Goal: Transaction & Acquisition: Book appointment/travel/reservation

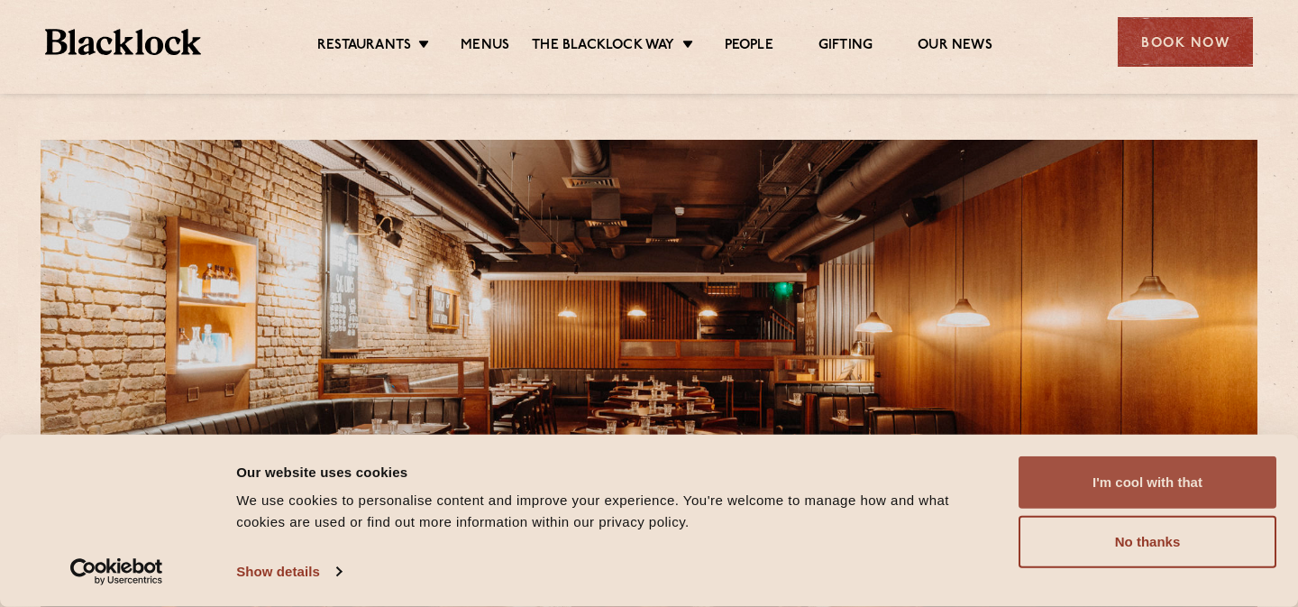
click at [1081, 498] on button "I'm cool with that" at bounding box center [1148, 482] width 258 height 52
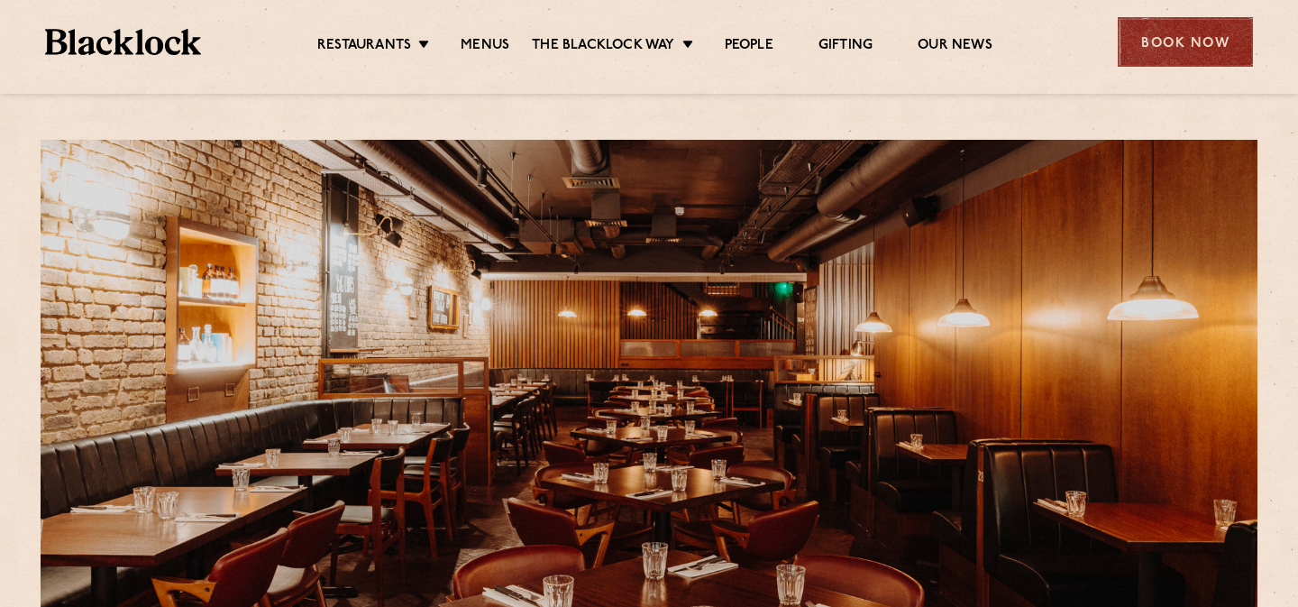
click at [1162, 24] on div "Book Now" at bounding box center [1185, 42] width 135 height 50
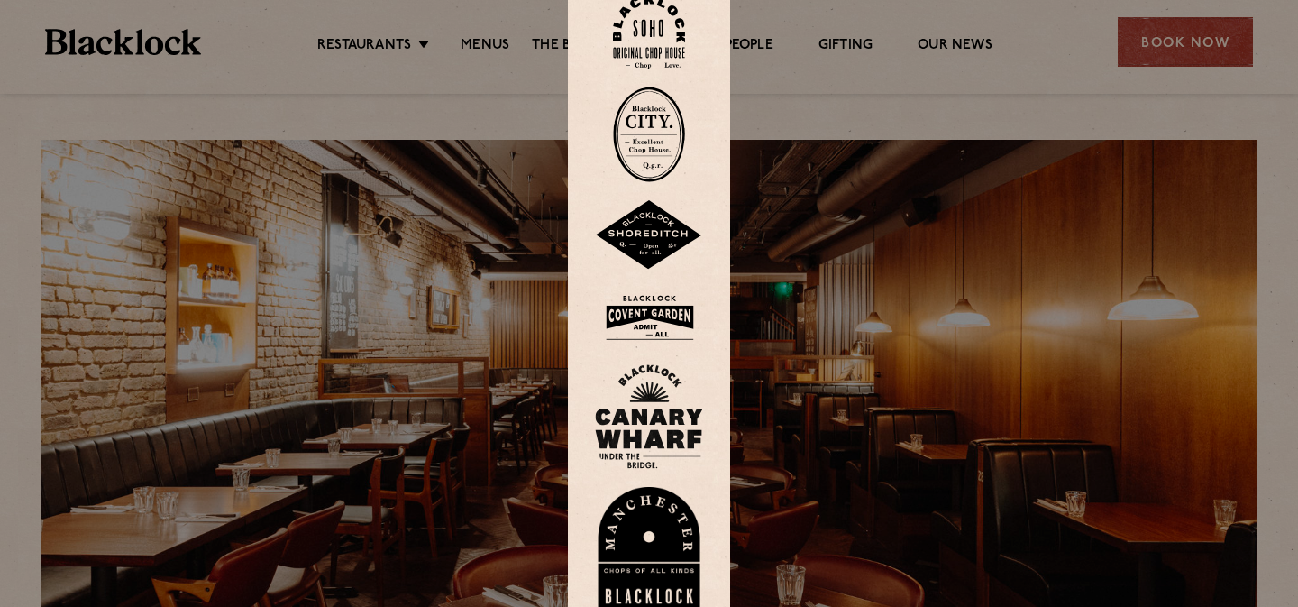
click at [1159, 73] on div at bounding box center [649, 303] width 1298 height 607
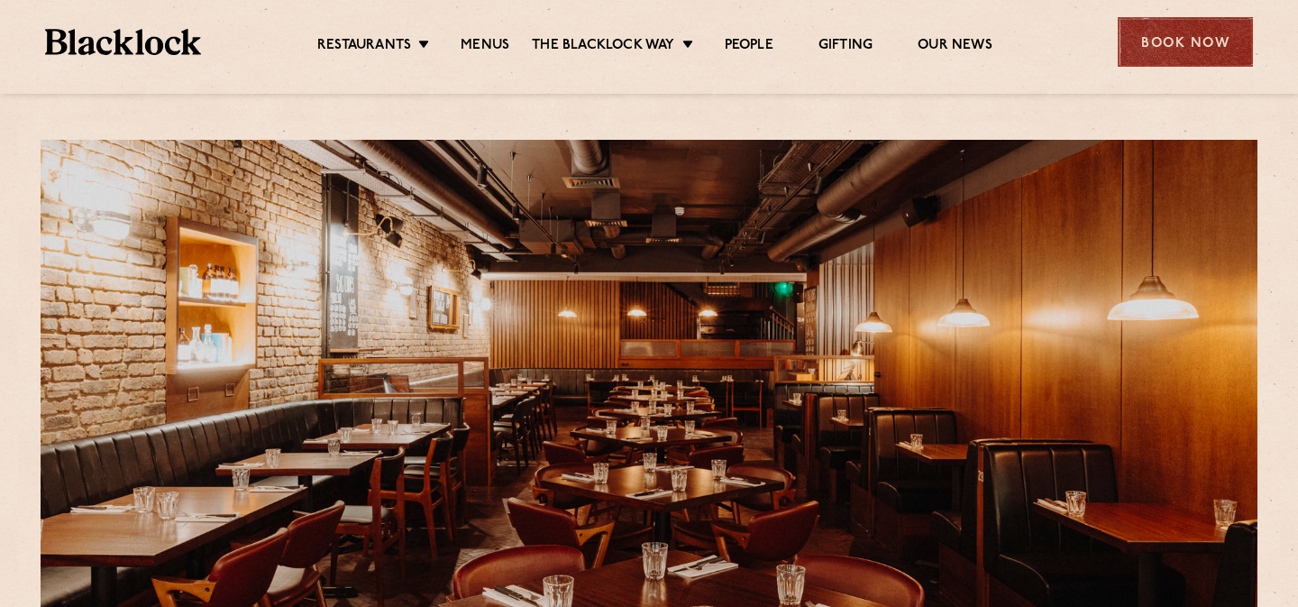
click at [1158, 48] on div "Book Now" at bounding box center [1185, 42] width 135 height 50
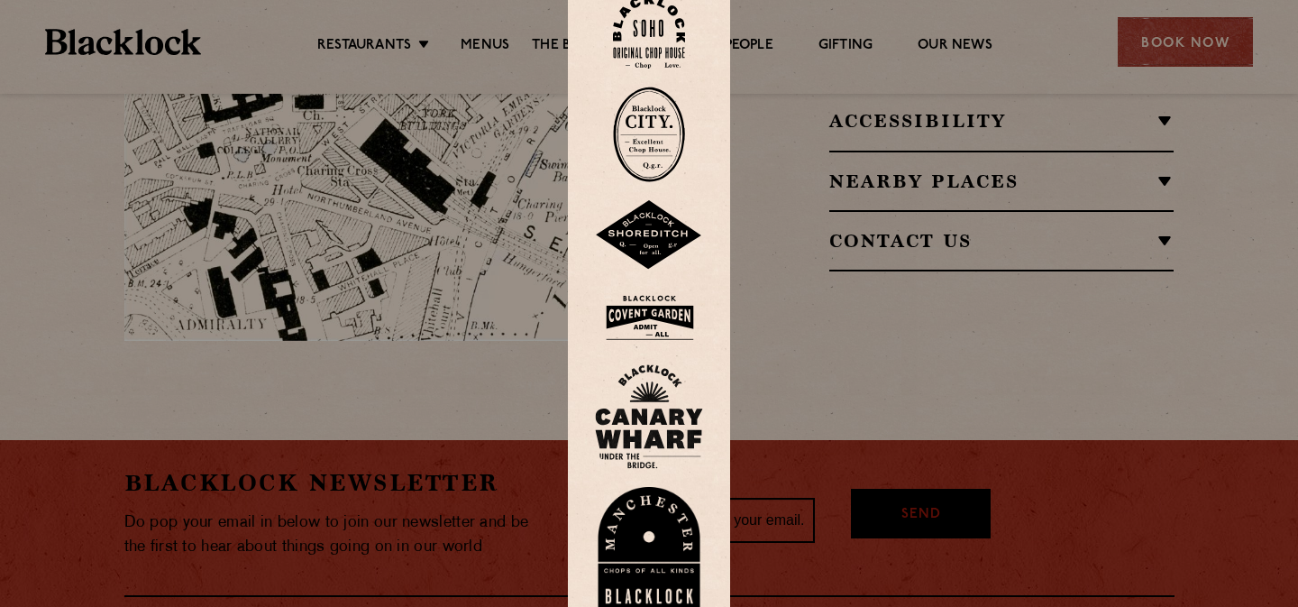
scroll to position [1548, 0]
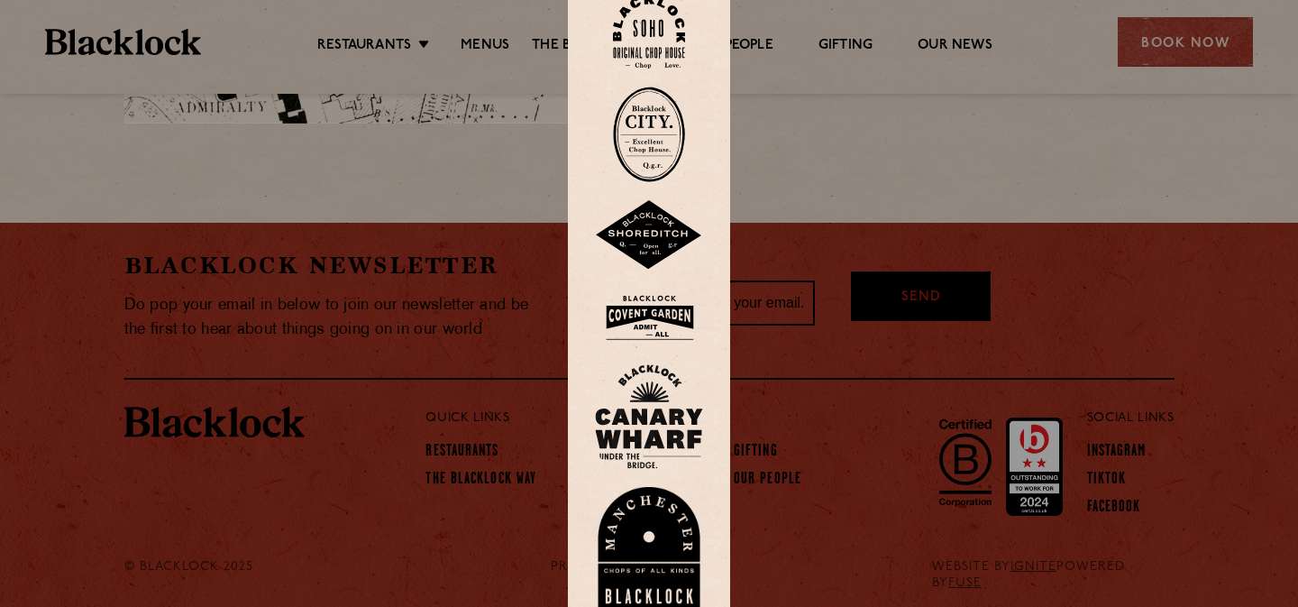
click at [674, 68] on div at bounding box center [649, 303] width 162 height 670
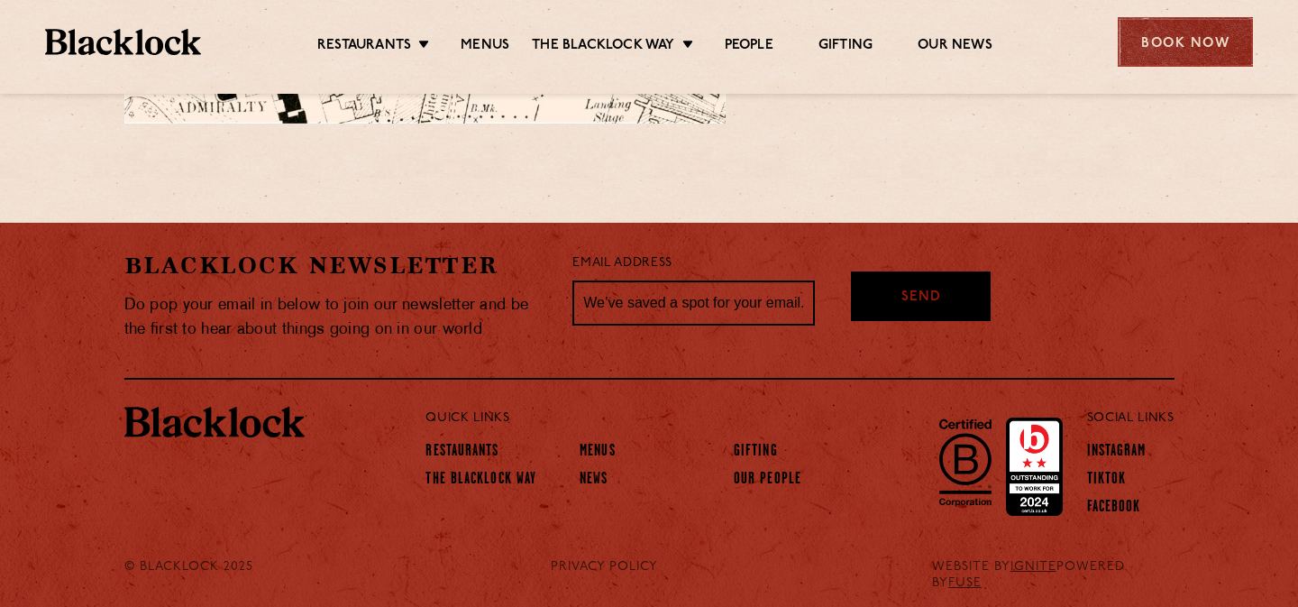
click at [1213, 47] on div "Book Now" at bounding box center [1185, 42] width 135 height 50
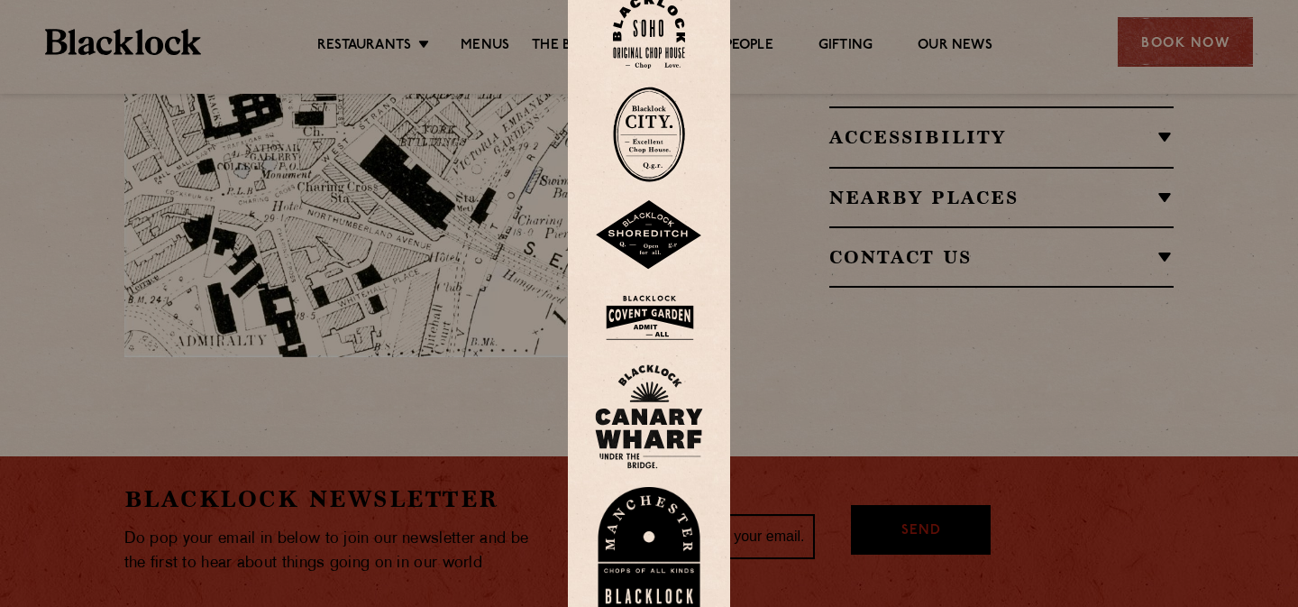
scroll to position [1316, 0]
click at [665, 321] on img at bounding box center [649, 318] width 108 height 59
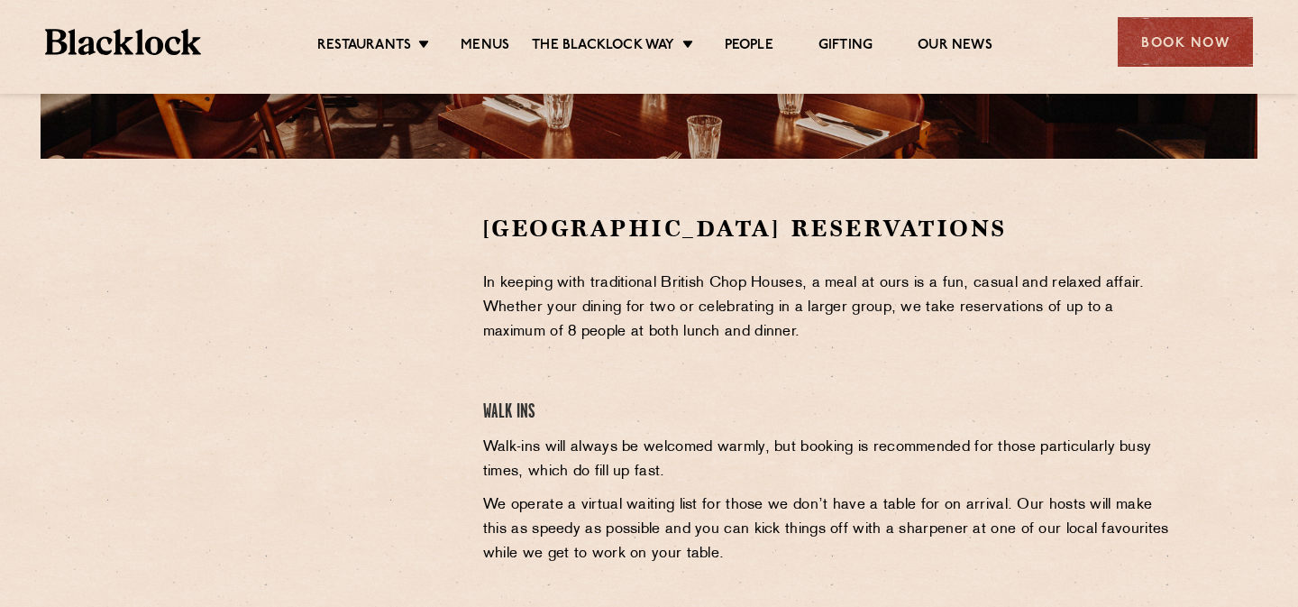
scroll to position [491, 0]
